Goal: Task Accomplishment & Management: Manage account settings

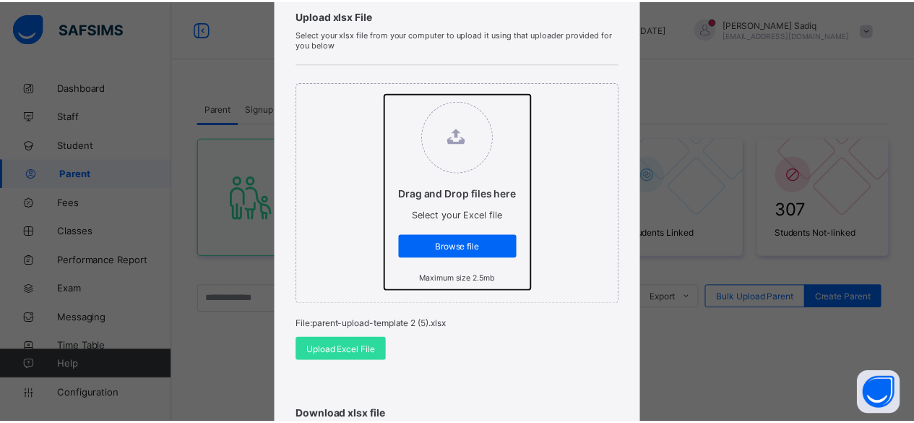
scroll to position [105, 0]
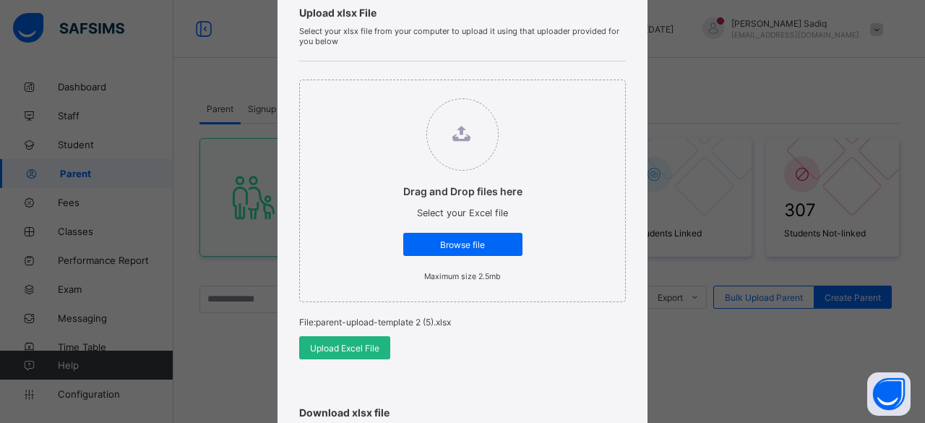
click at [336, 346] on span "Upload Excel File" at bounding box center [344, 347] width 69 height 11
click at [345, 347] on span "Upload Excel File" at bounding box center [341, 347] width 69 height 11
click at [346, 352] on div "Upload Excel File" at bounding box center [341, 347] width 91 height 23
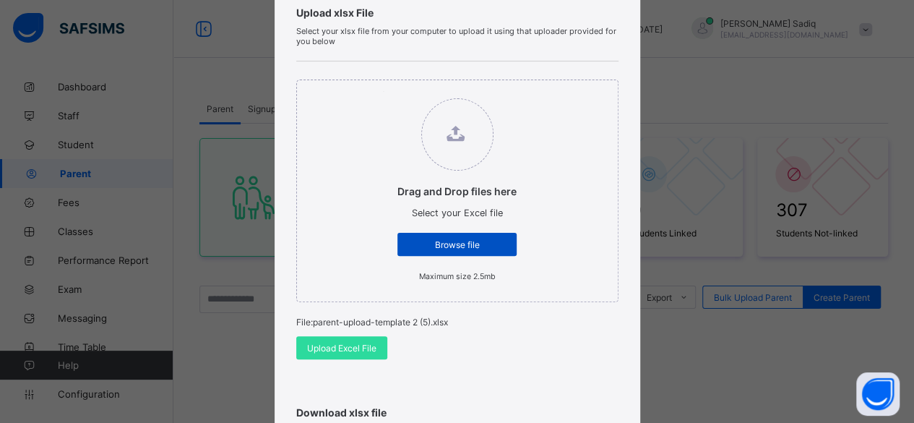
click at [453, 245] on span "Browse file" at bounding box center [457, 244] width 98 height 11
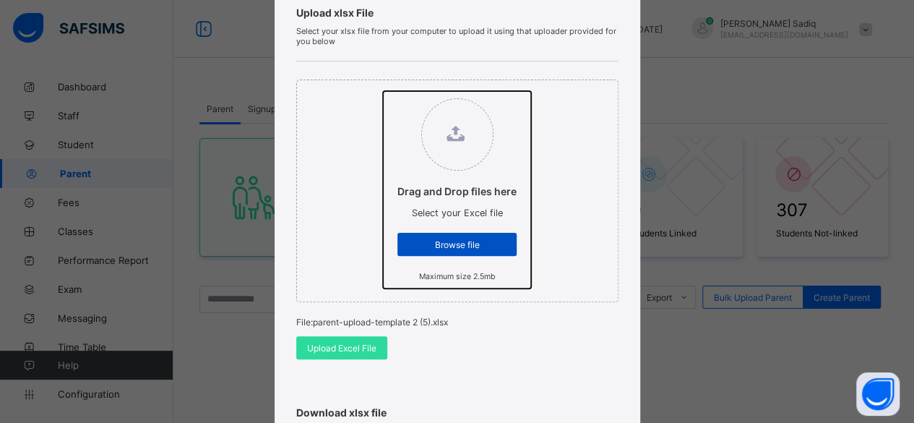
click at [383, 91] on input "Drag and Drop files here Select your Excel file Browse file Maximum size 2.5mb" at bounding box center [383, 91] width 0 height 0
type input "**********"
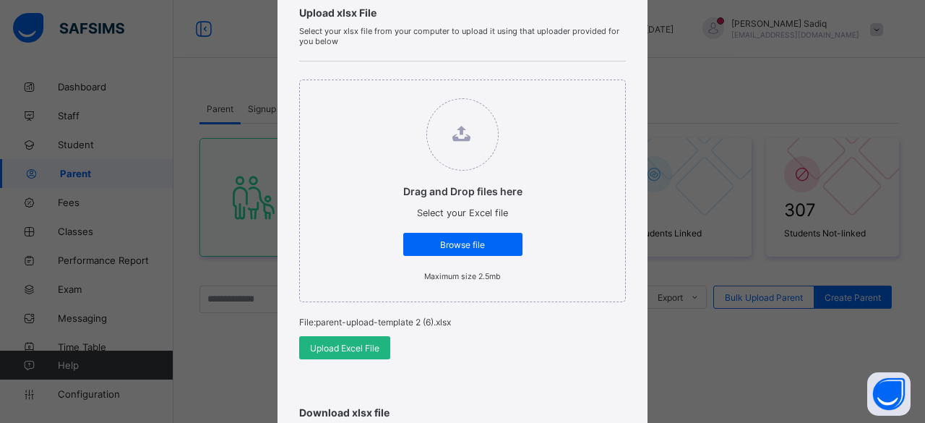
click at [345, 346] on span "Upload Excel File" at bounding box center [344, 347] width 69 height 11
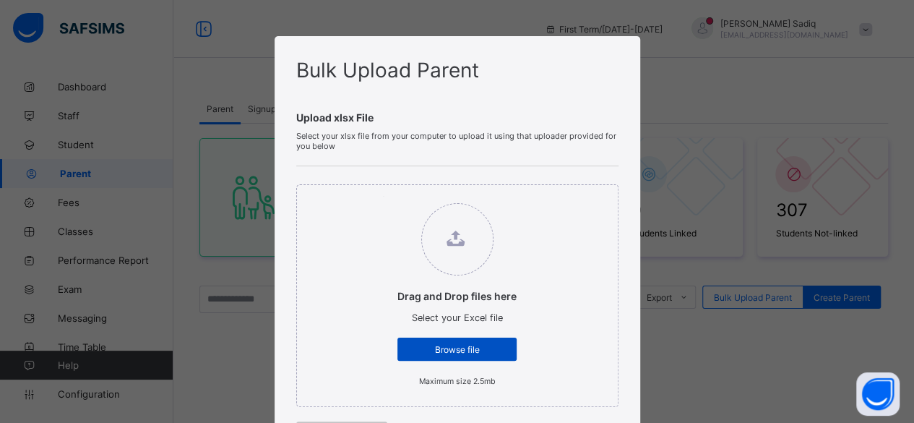
click at [483, 356] on div "Browse file" at bounding box center [456, 348] width 119 height 23
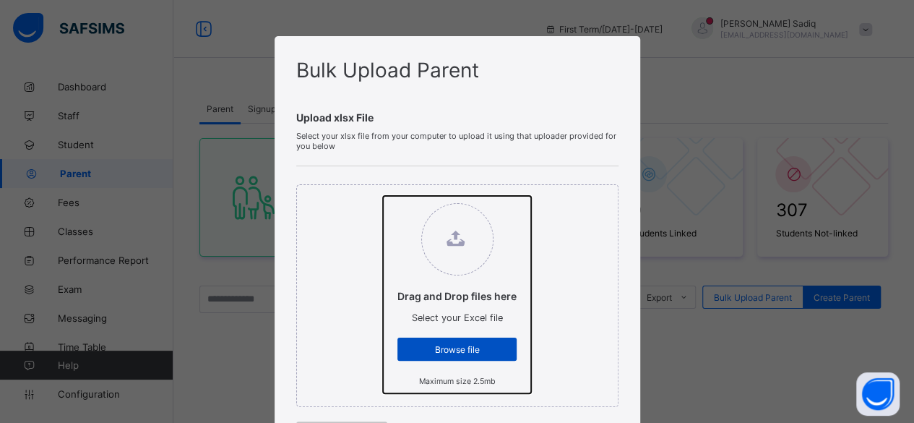
click at [383, 196] on input "Drag and Drop files here Select your Excel file Browse file Maximum size 2.5mb" at bounding box center [383, 196] width 0 height 0
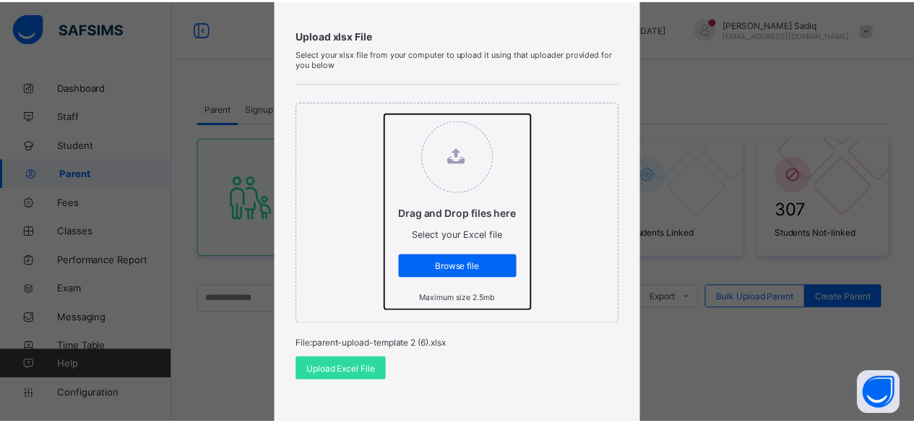
scroll to position [106, 0]
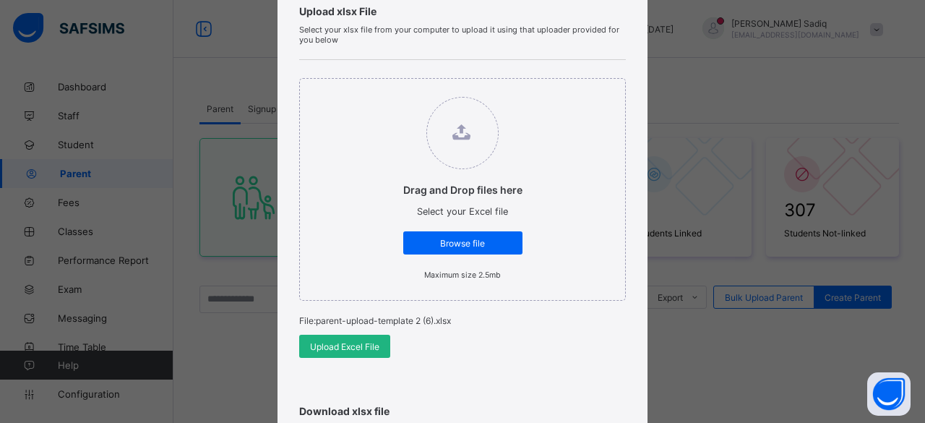
click at [373, 347] on span "Upload Excel File" at bounding box center [344, 346] width 69 height 11
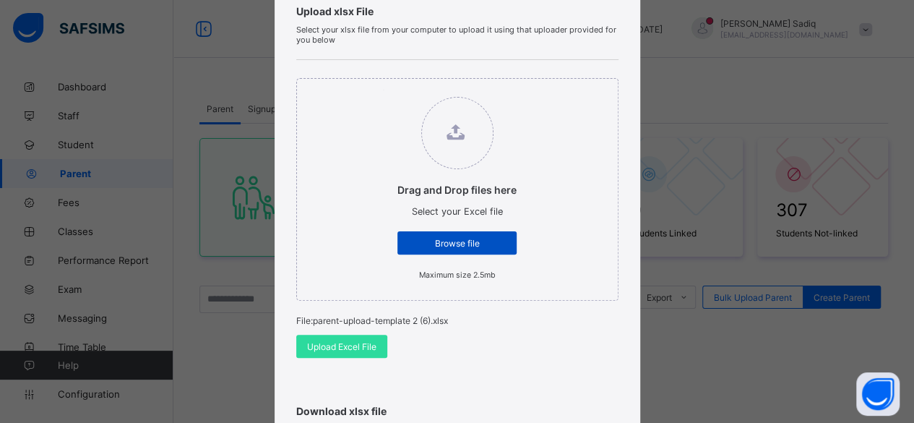
click at [449, 238] on span "Browse file" at bounding box center [457, 243] width 98 height 11
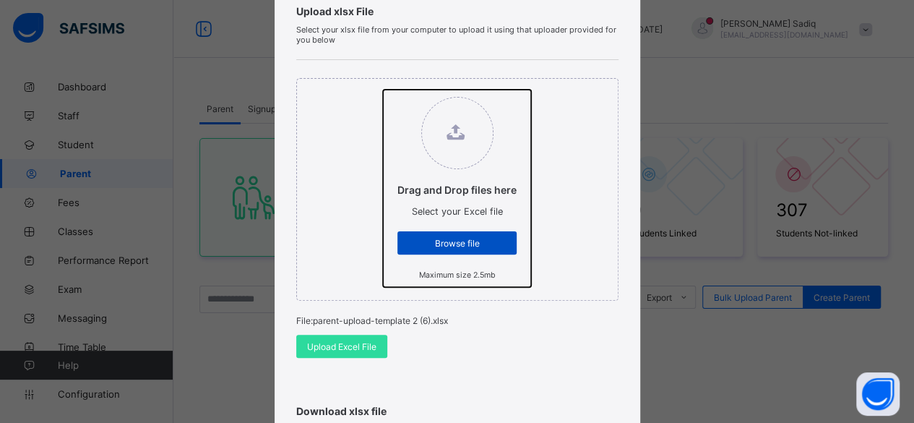
click at [383, 90] on input "Drag and Drop files here Select your Excel file Browse file Maximum size 2.5mb" at bounding box center [383, 90] width 0 height 0
type input "**********"
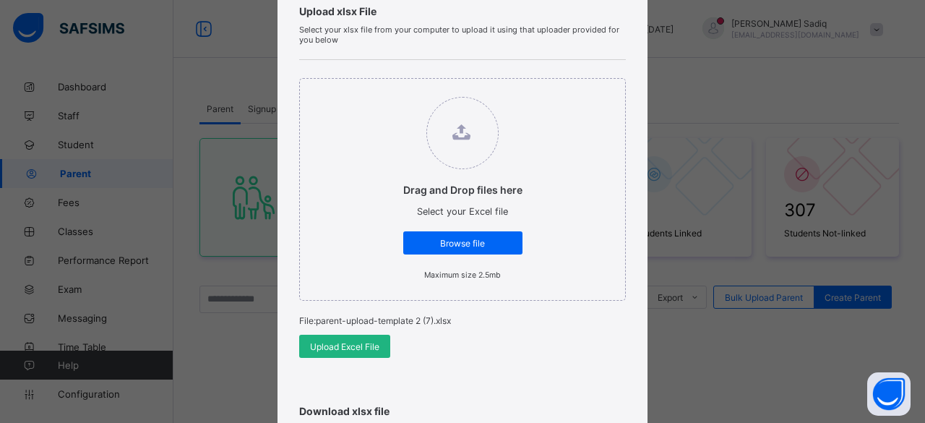
click at [355, 342] on span "Upload Excel File" at bounding box center [344, 346] width 69 height 11
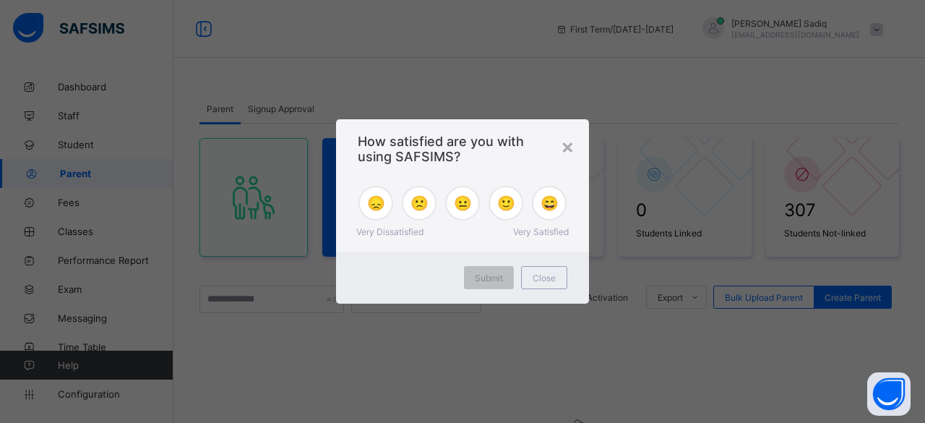
click at [543, 290] on div "Submit Close" at bounding box center [462, 277] width 253 height 52
click at [543, 287] on div "Close" at bounding box center [544, 277] width 46 height 23
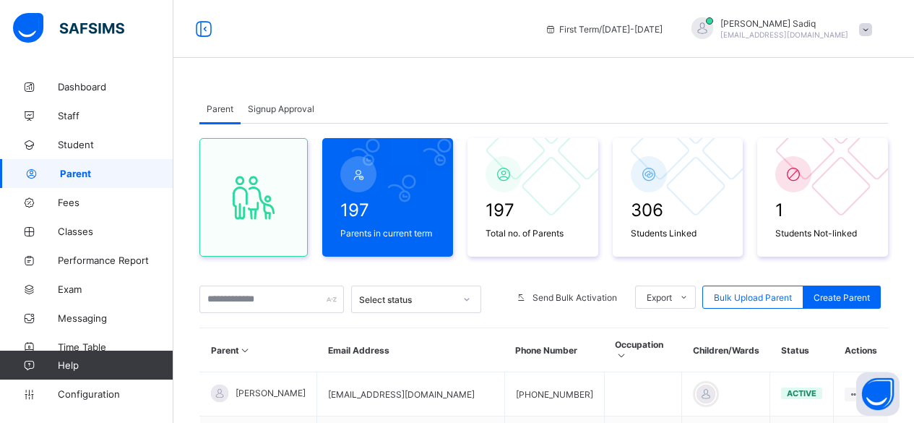
scroll to position [31, 0]
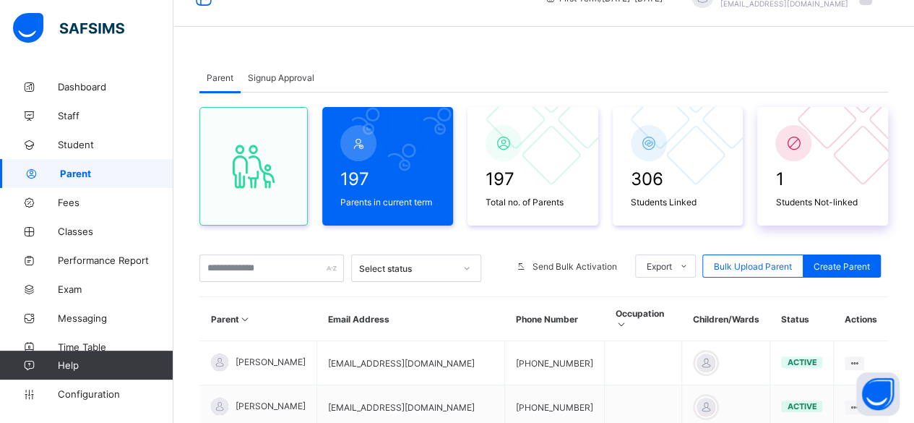
click at [811, 144] on div at bounding box center [793, 143] width 36 height 36
click at [815, 184] on span "1" at bounding box center [822, 178] width 95 height 21
click at [79, 147] on span "Student" at bounding box center [116, 145] width 116 height 12
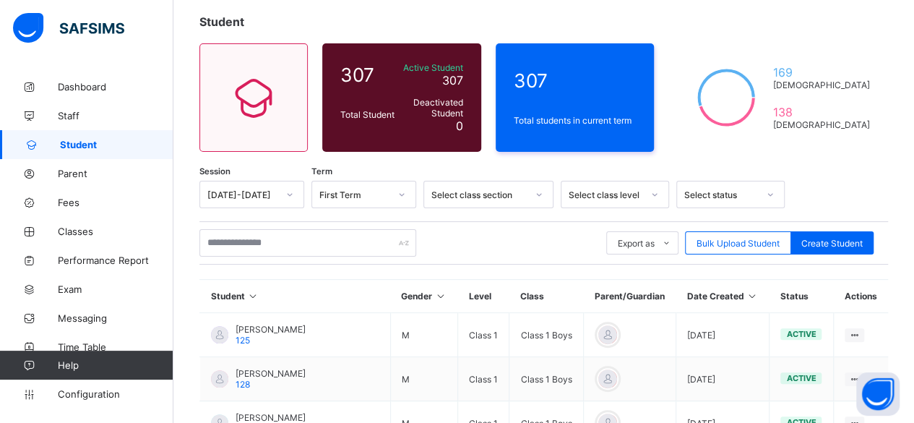
scroll to position [88, 0]
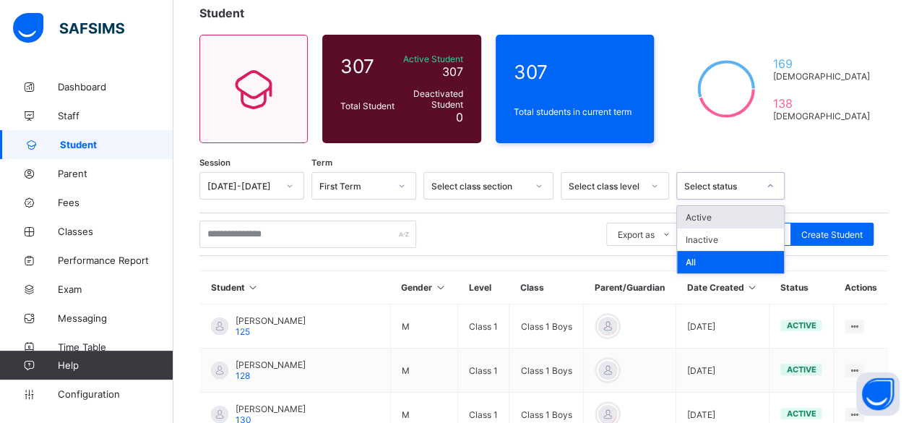
click at [729, 177] on div "Select status" at bounding box center [716, 186] width 79 height 20
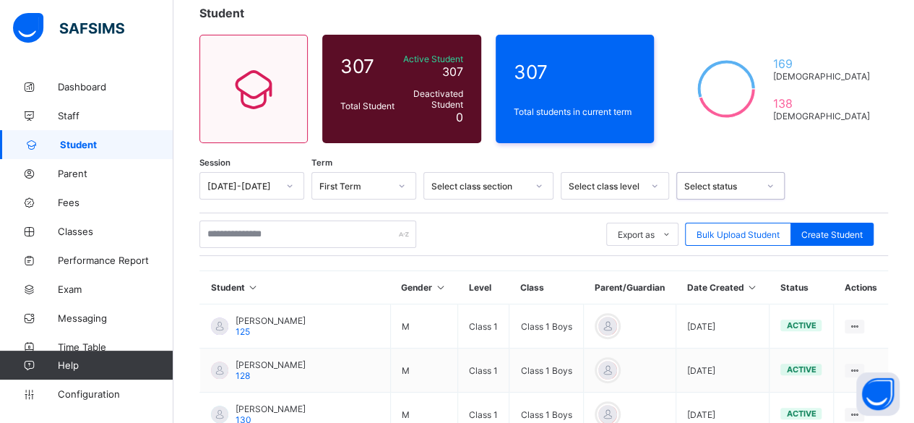
click at [729, 177] on div "Select status" at bounding box center [716, 186] width 79 height 20
click at [68, 183] on link "Parent" at bounding box center [86, 173] width 173 height 29
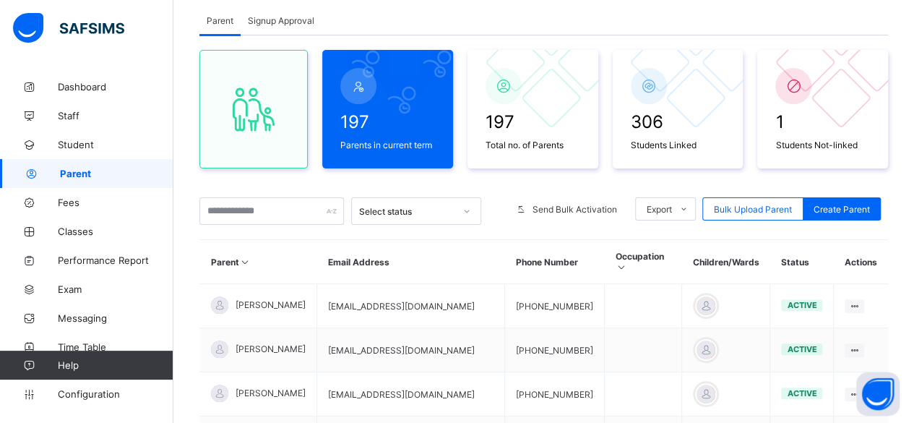
click at [65, 143] on span "Student" at bounding box center [116, 145] width 116 height 12
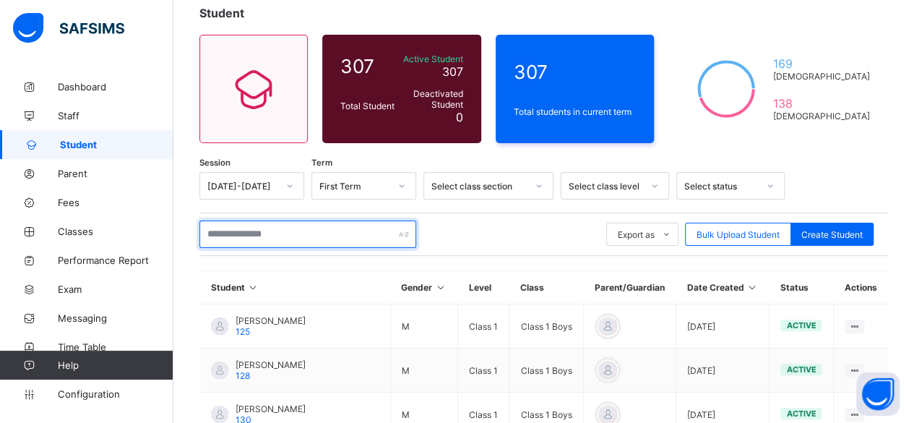
click at [239, 229] on input "text" at bounding box center [307, 233] width 217 height 27
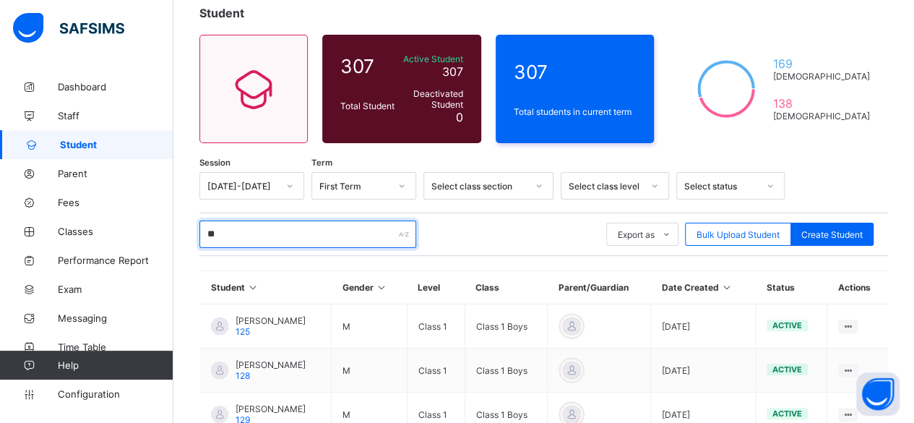
type input "*"
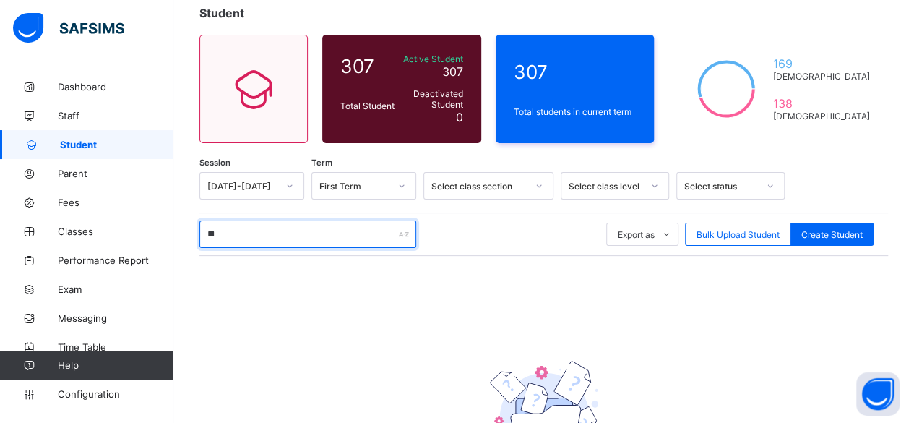
type input "*"
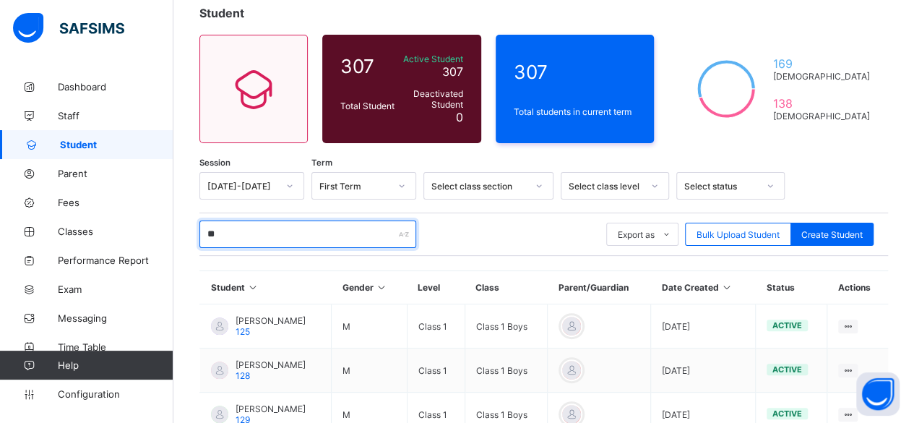
type input "*"
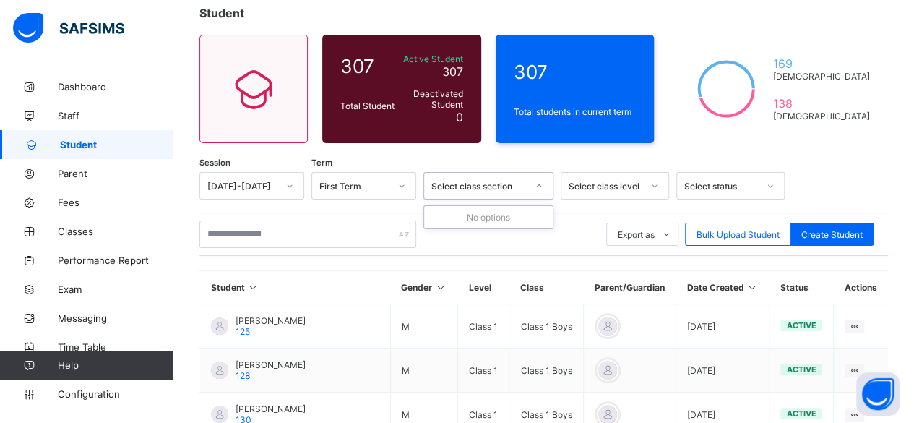
click at [515, 181] on div "Select class section" at bounding box center [478, 186] width 95 height 11
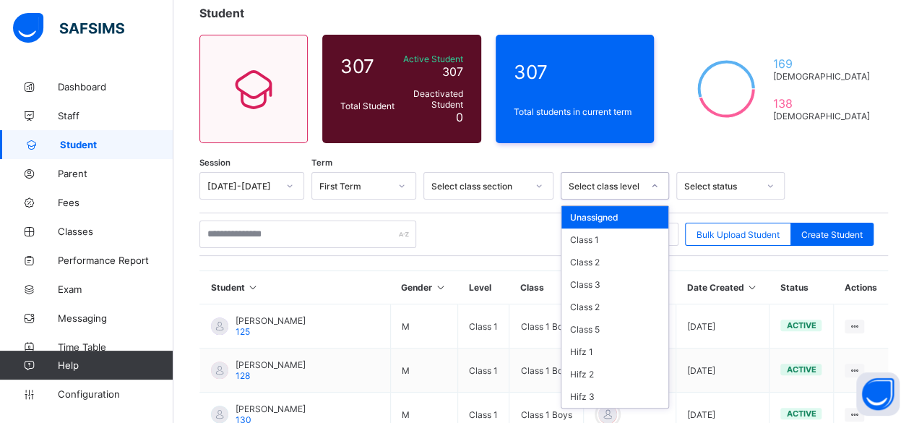
click at [595, 184] on div "Select class level" at bounding box center [605, 186] width 74 height 11
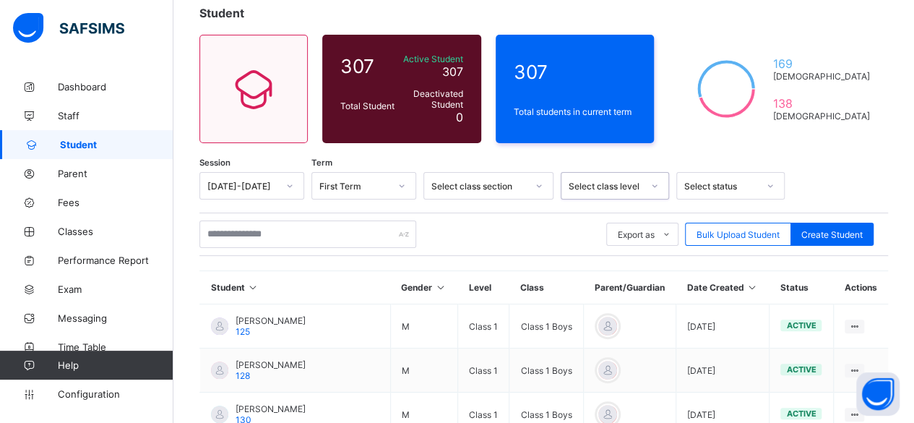
click at [595, 184] on div "Select class level" at bounding box center [605, 186] width 74 height 11
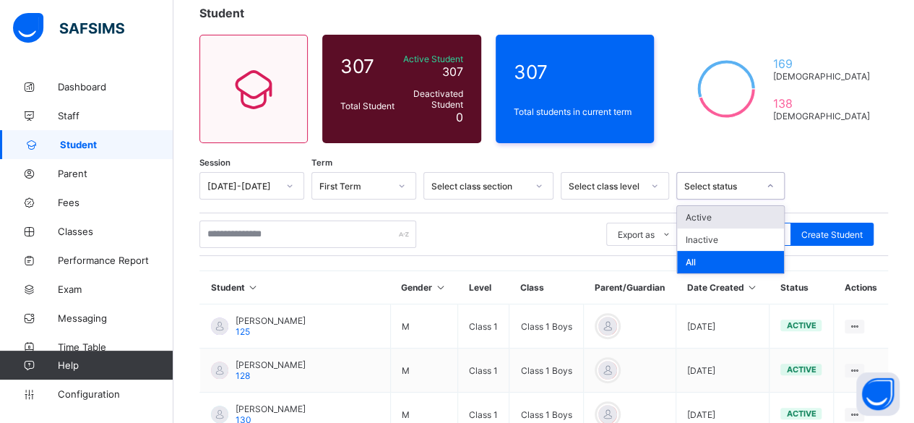
click at [723, 179] on div "Select status" at bounding box center [716, 186] width 79 height 20
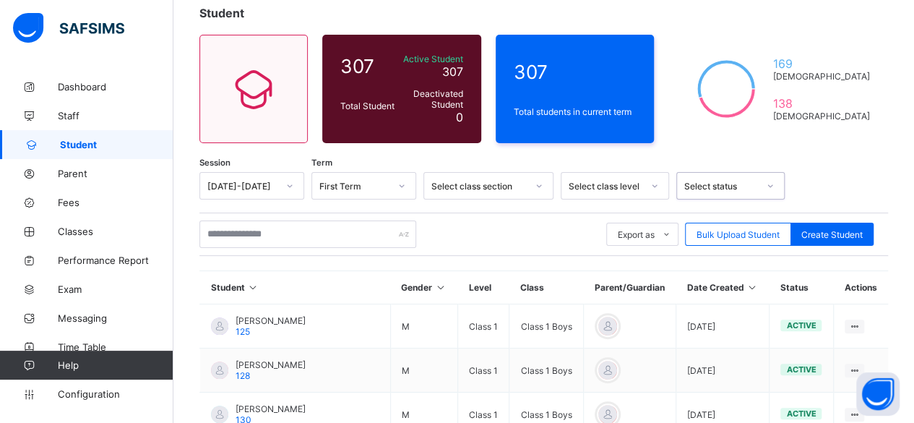
click at [721, 182] on div "Select status" at bounding box center [721, 186] width 74 height 11
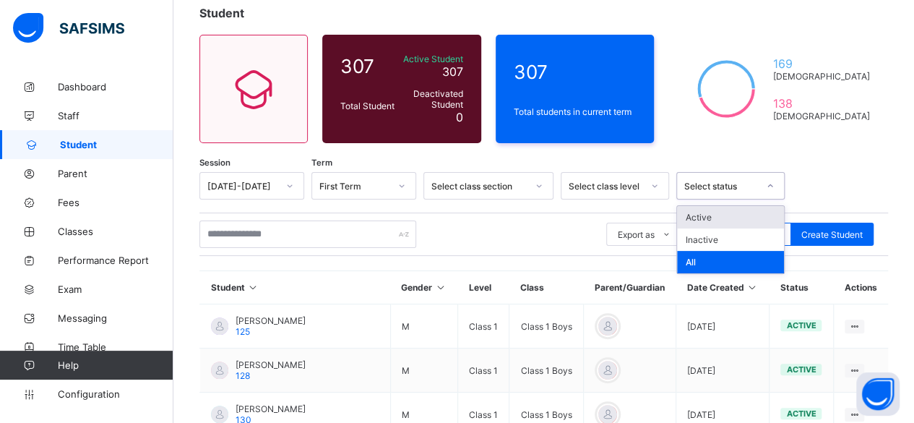
click at [721, 182] on div "Select status" at bounding box center [721, 186] width 74 height 11
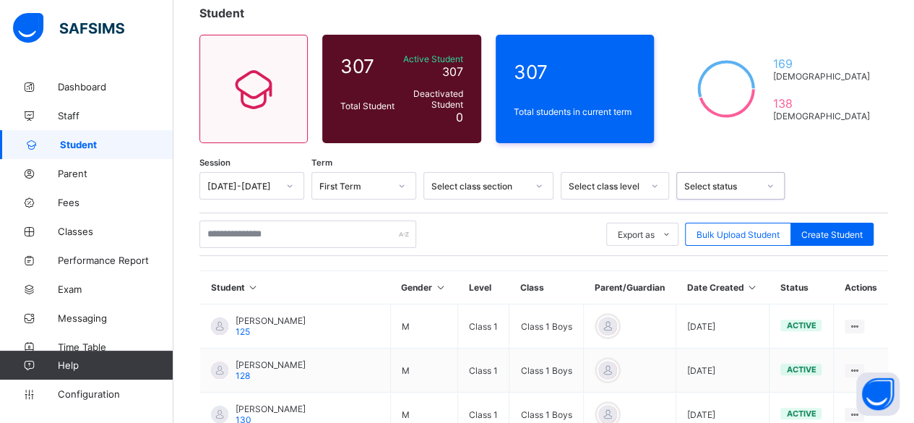
click at [721, 182] on div "Select status" at bounding box center [721, 186] width 74 height 11
click at [419, 156] on div "Student 307 Total Student Active Student 307 Deactivated Student 0 307 Total st…" at bounding box center [543, 407] width 740 height 847
click at [89, 183] on link "Parent" at bounding box center [86, 173] width 173 height 29
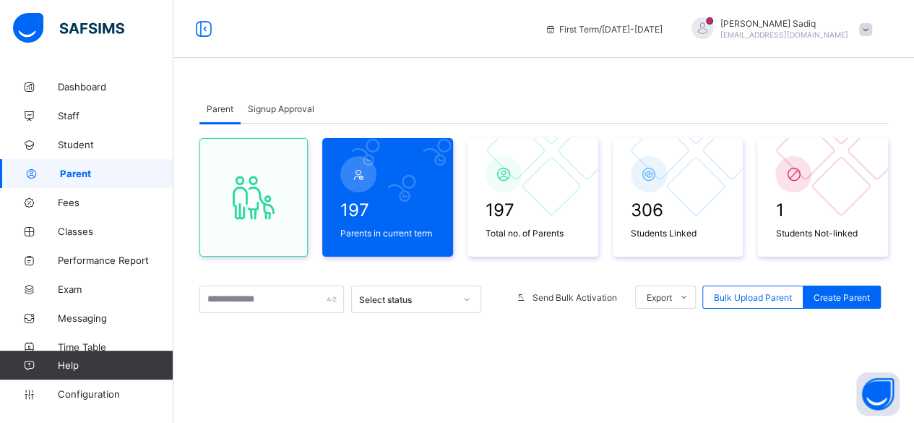
click at [494, 301] on div at bounding box center [495, 298] width 14 height 27
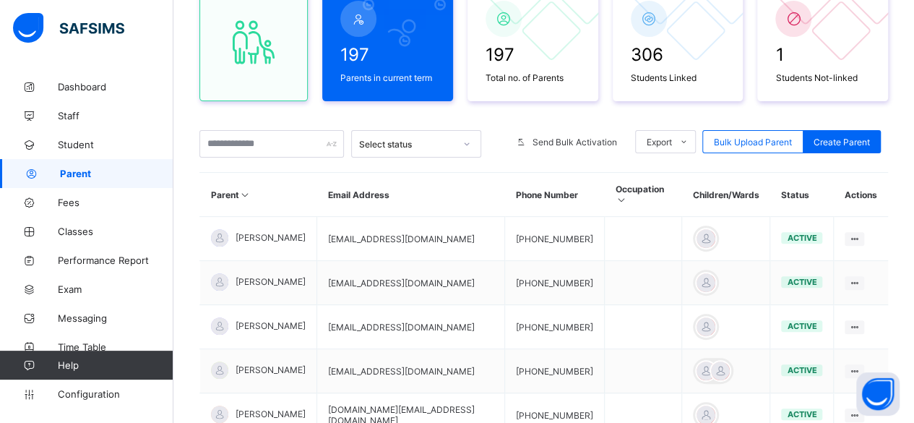
scroll to position [155, 0]
click at [237, 184] on th "Parent" at bounding box center [258, 195] width 117 height 44
click at [246, 190] on icon at bounding box center [245, 195] width 12 height 11
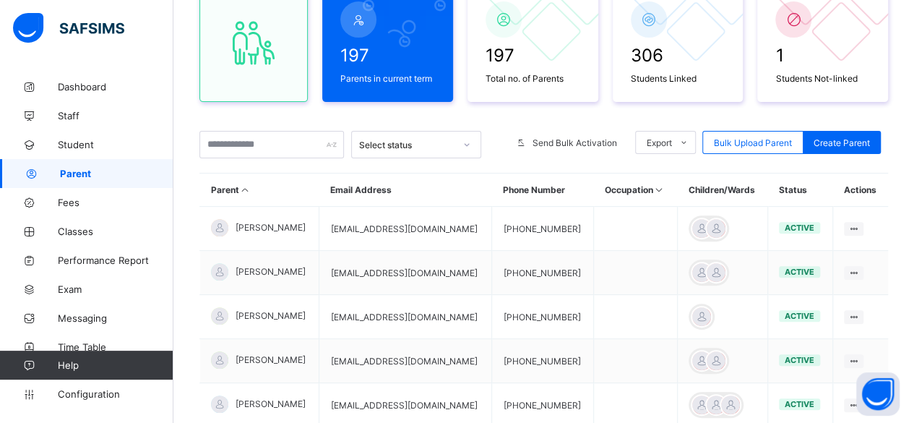
click at [740, 176] on th "Children/Wards" at bounding box center [722, 189] width 90 height 33
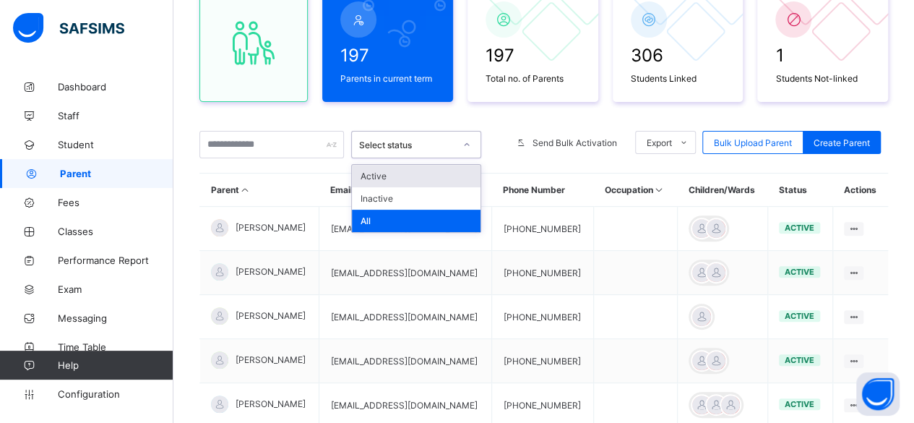
click at [439, 143] on div "Select status" at bounding box center [406, 144] width 95 height 11
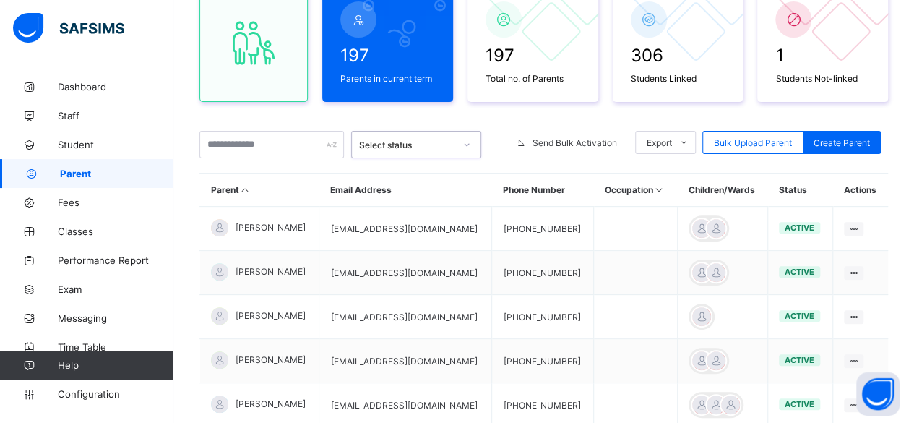
click at [439, 143] on div "Select status" at bounding box center [406, 144] width 95 height 11
click at [270, 144] on input "text" at bounding box center [271, 144] width 144 height 27
click at [238, 146] on input "text" at bounding box center [271, 144] width 144 height 27
